Goal: Transaction & Acquisition: Book appointment/travel/reservation

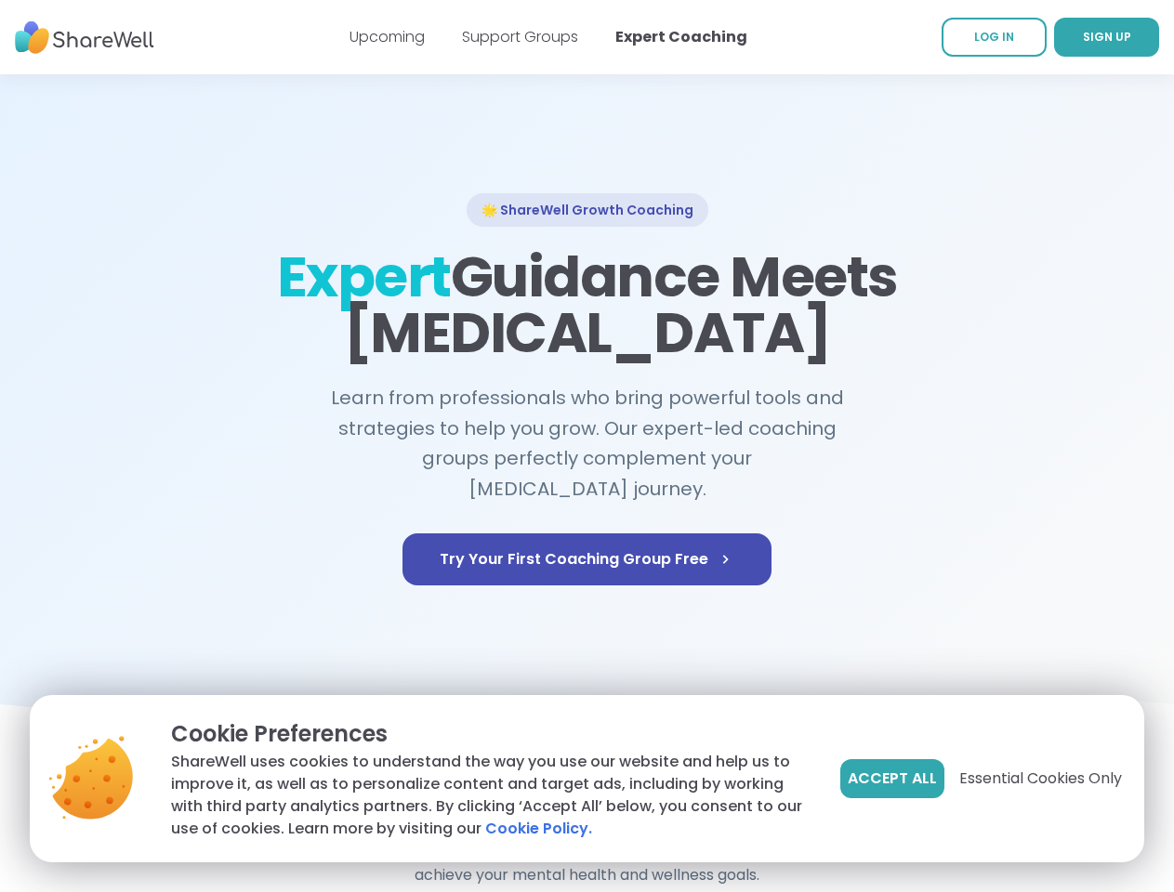
click at [890, 779] on span "Accept All" at bounding box center [891, 779] width 89 height 22
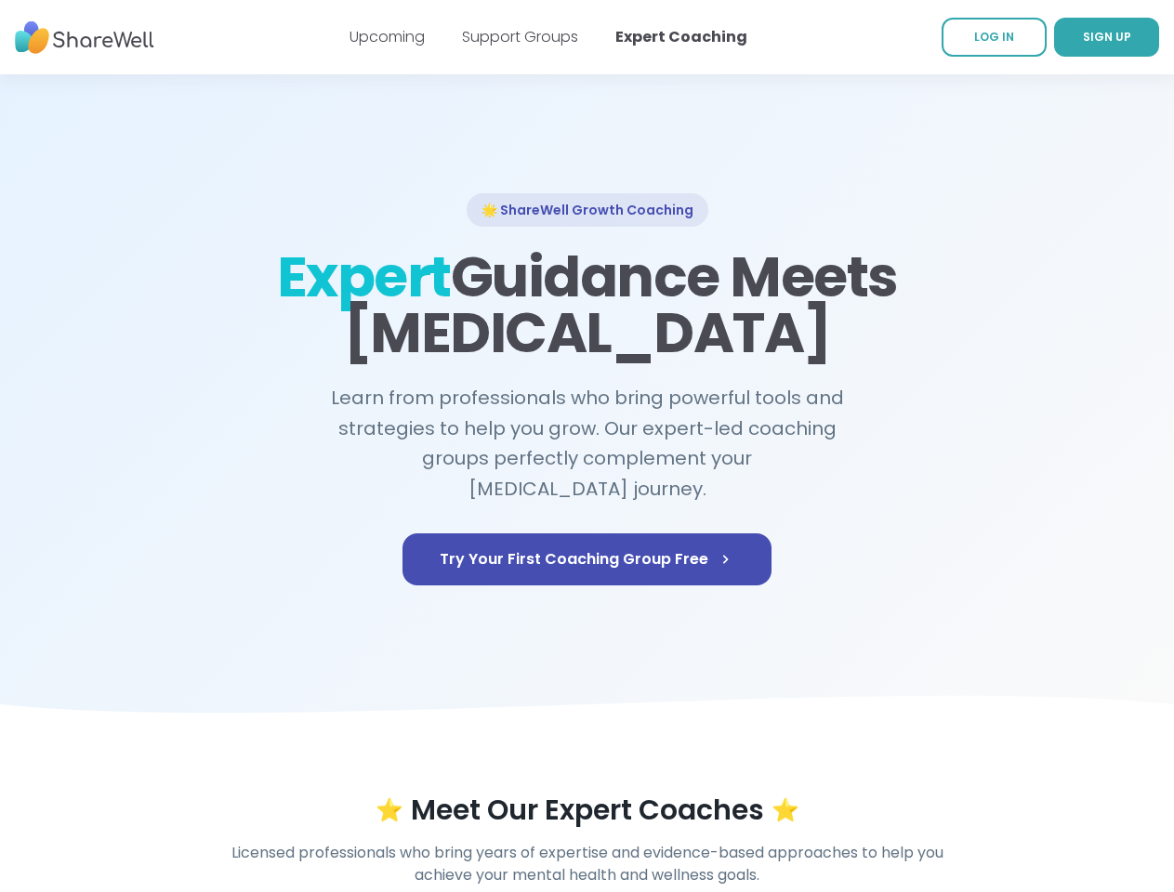
click at [1039, 794] on div "⭐ Meet Our Expert Coaches ⭐" at bounding box center [587, 810] width 1067 height 33
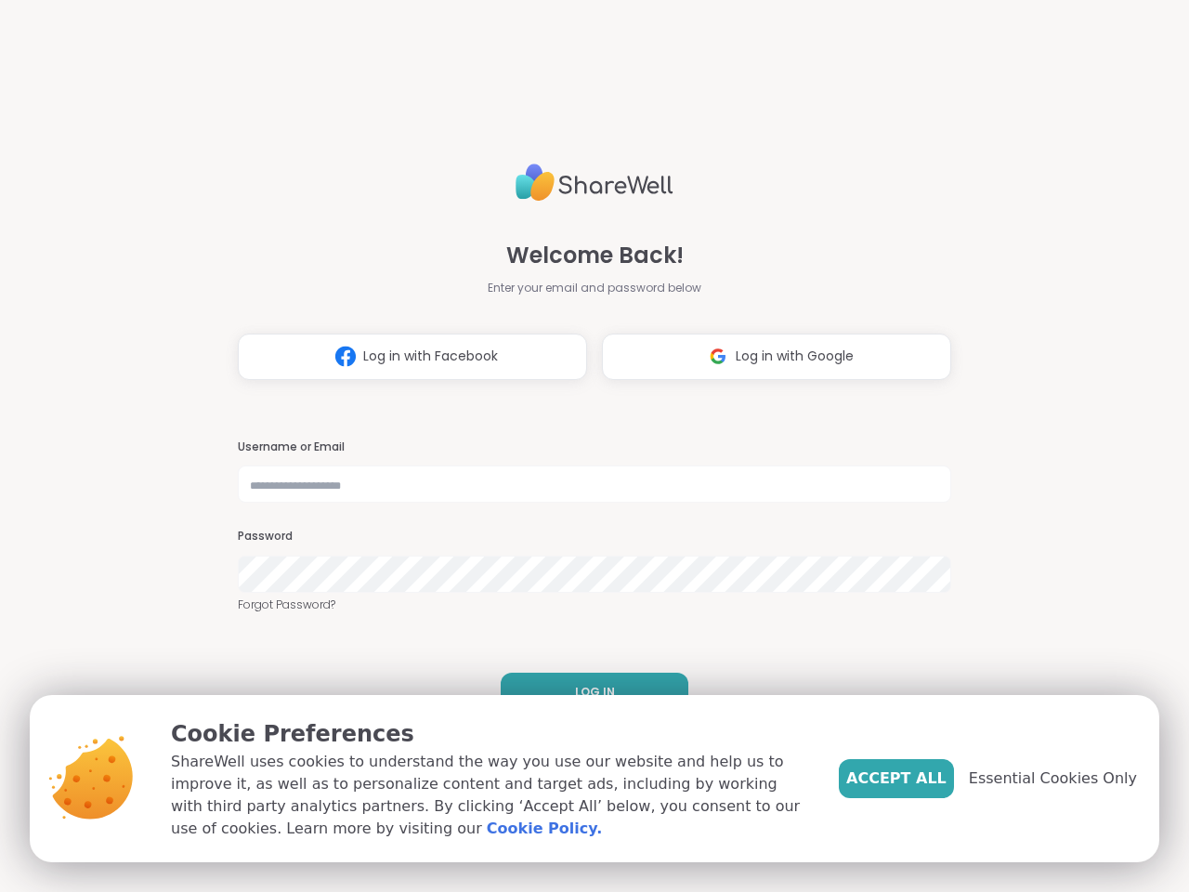
click at [586, 446] on h3 "Username or Email" at bounding box center [595, 448] width 714 height 16
click at [405, 357] on span "Log in with Facebook" at bounding box center [430, 357] width 135 height 20
click at [769, 357] on span "Log in with Google" at bounding box center [795, 357] width 118 height 20
click at [587, 692] on span "LOG IN" at bounding box center [595, 692] width 40 height 17
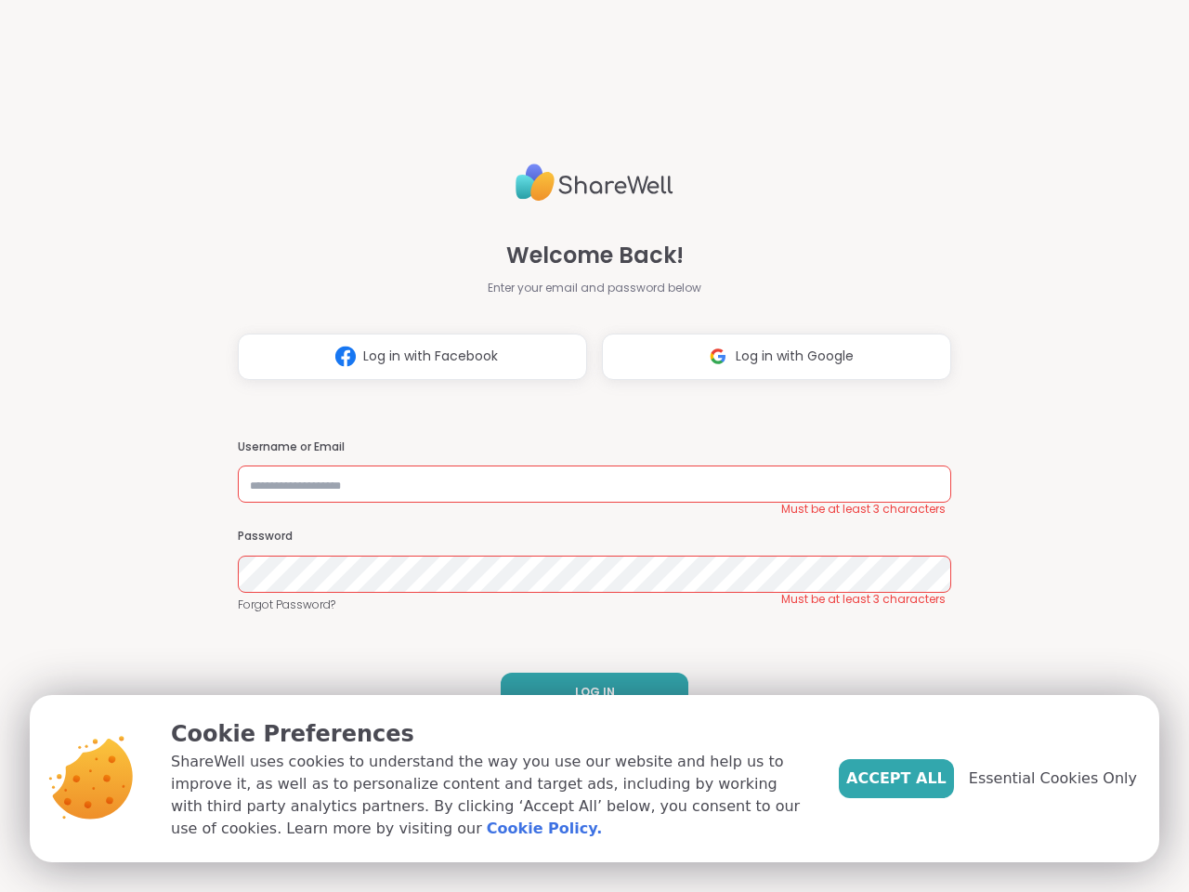
click at [927, 779] on span "Accept All" at bounding box center [897, 779] width 100 height 22
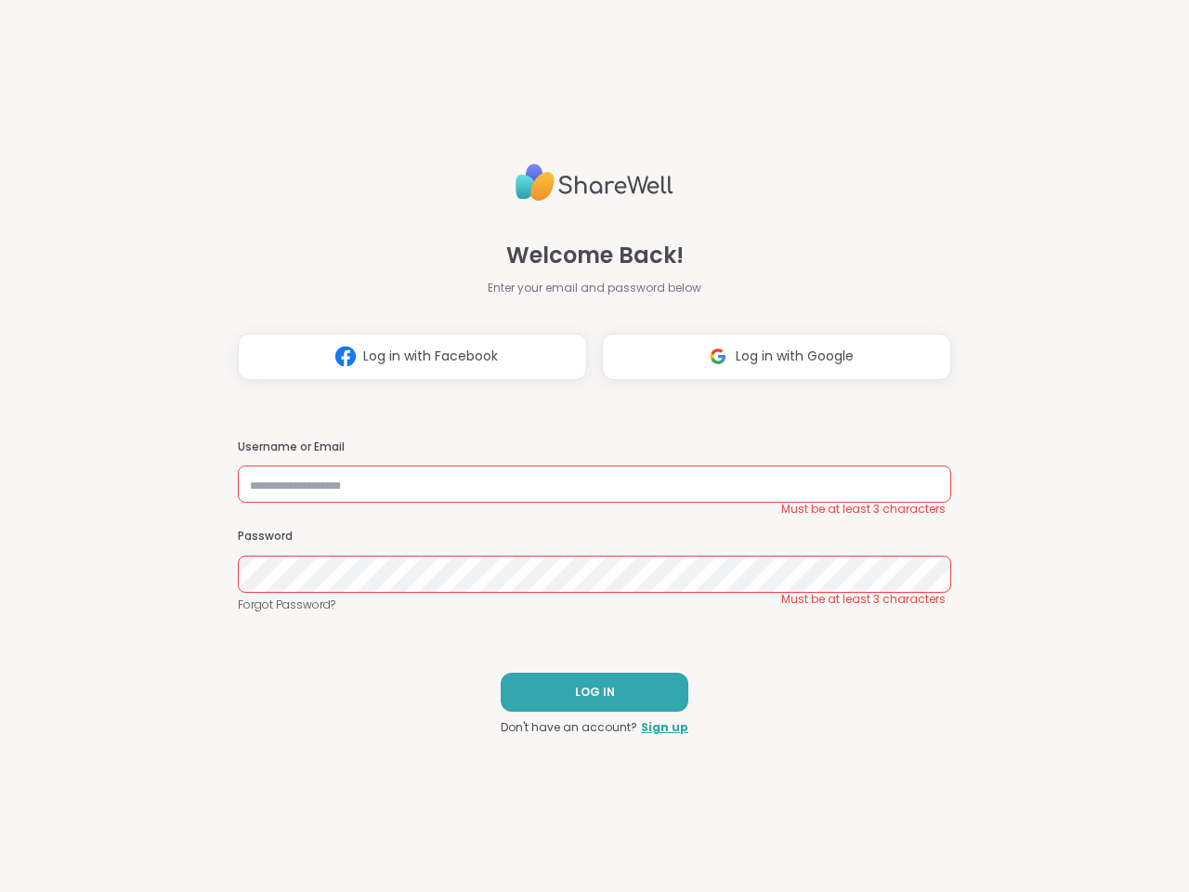
click at [1064, 779] on div "Welcome Back! Enter your email and password below Log in with Facebook Log in w…" at bounding box center [594, 446] width 1189 height 892
